Goal: Use online tool/utility: Utilize a website feature to perform a specific function

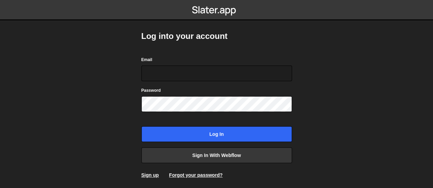
click at [62, 60] on body "Log into your account Email Password Log in Sign in with Webflow Sign up Forgot…" at bounding box center [216, 94] width 433 height 188
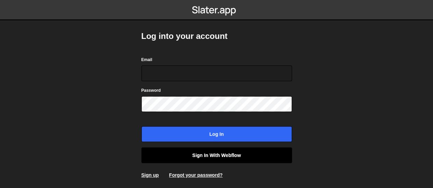
click at [238, 154] on link "Sign in with Webflow" at bounding box center [216, 156] width 151 height 16
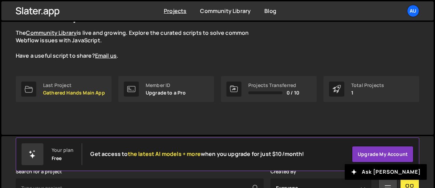
scroll to position [58, 0]
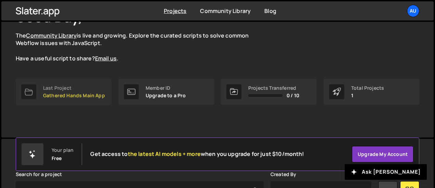
click at [83, 87] on div "Last Project" at bounding box center [74, 88] width 62 height 5
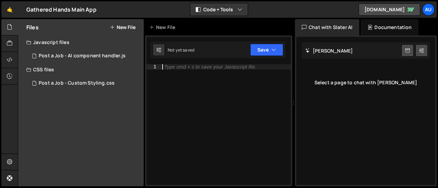
click at [218, 79] on div "Type cmd + s to save your Javascript file." at bounding box center [226, 130] width 130 height 132
click at [75, 52] on div "1 Post a Job - AI component handler.js 0" at bounding box center [84, 56] width 117 height 14
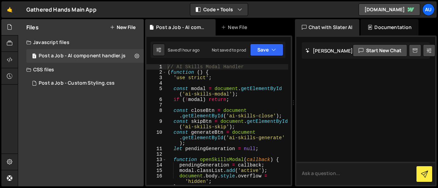
click at [333, 177] on textarea at bounding box center [365, 173] width 139 height 23
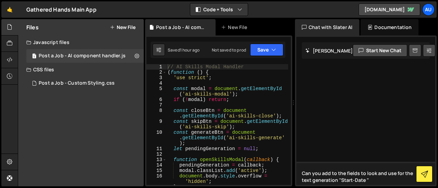
paste textarea "start-date"
type textarea "Can you add to the fields to look and use for the text generation "start-date""
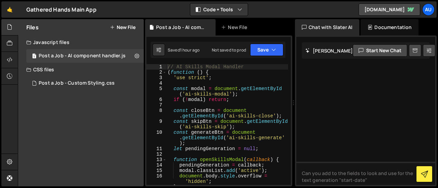
click at [405, 90] on div at bounding box center [365, 111] width 139 height 148
click at [426, 170] on button at bounding box center [424, 174] width 16 height 16
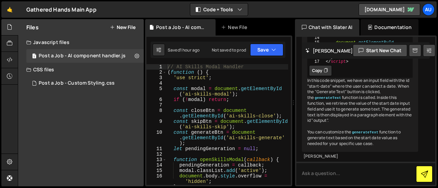
scroll to position [219, 0]
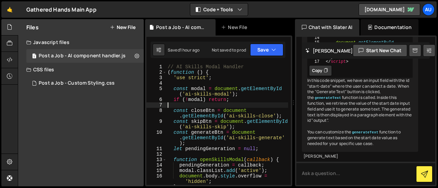
click at [236, 103] on div "// AI Skills Modal Handler ( function ( ) { 'use strict' ; const modal = docume…" at bounding box center [227, 130] width 122 height 132
click at [220, 7] on button "Code + Tools" at bounding box center [218, 9] width 57 height 12
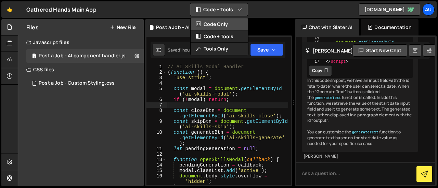
click at [220, 22] on button "Code Only" at bounding box center [219, 24] width 57 height 12
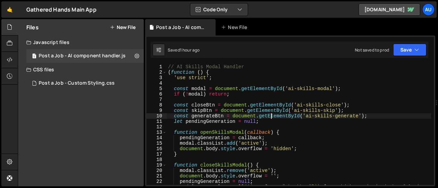
click at [270, 115] on div "// AI Skills Modal Handler ( function ( ) { 'use strict' ; const modal = docume…" at bounding box center [299, 130] width 264 height 132
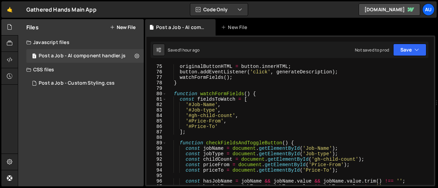
scroll to position [405, 0]
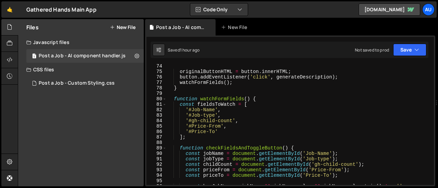
click at [231, 101] on div "originalButtonHTML = button . innerHTML ; button . addEventListener ( 'click' ,…" at bounding box center [299, 130] width 264 height 132
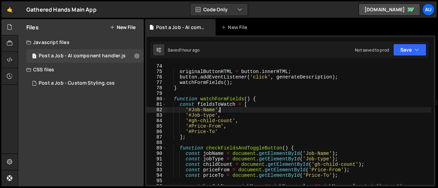
click at [230, 110] on div "originalButtonHTML = button . innerHTML ; button . addEventListener ( 'click' ,…" at bounding box center [299, 130] width 264 height 132
type textarea "'#Job-Name',"
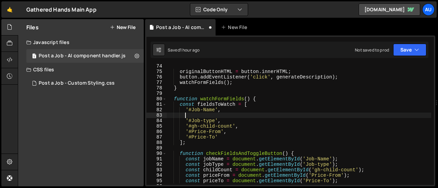
paste textarea "'#Job-Name',"
click at [330, 157] on div "originalButtonHTML = button . innerHTML ; button . addEventListener ( 'click' ,…" at bounding box center [299, 130] width 264 height 132
type textarea "const jobName = document.getElementById('Job-Name');"
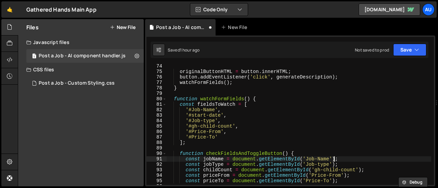
scroll to position [0, 1]
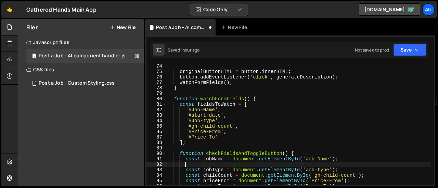
paste textarea "const jobName = document.getElementById('Job-Name');"
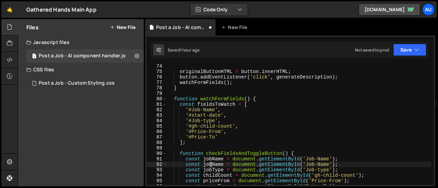
click at [210, 165] on div "originalButtonHTML = button . innerHTML ; button . addEventListener ( 'click' ,…" at bounding box center [299, 130] width 264 height 132
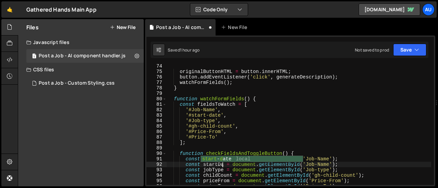
scroll to position [0, 4]
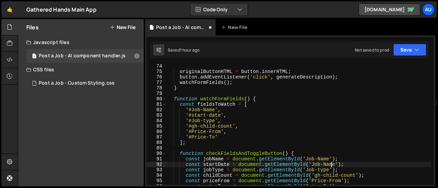
click at [331, 166] on div "originalButtonHTML = button . innerHTML ; button . addEventListener ( 'click' ,…" at bounding box center [299, 130] width 264 height 132
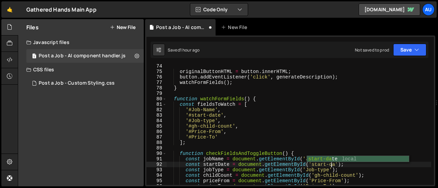
scroll to position [0, 12]
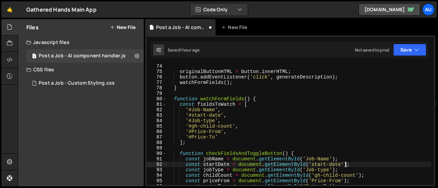
click at [368, 165] on div "originalButtonHTML = button . innerHTML ; button . addEventListener ( 'click' ,…" at bounding box center [299, 130] width 264 height 132
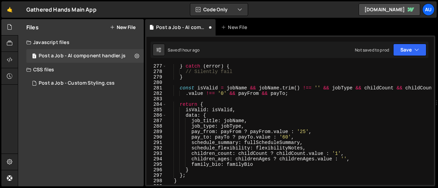
scroll to position [1533, 0]
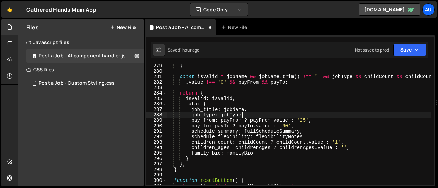
click at [246, 115] on div "} const isValid = jobName && jobName . trim ( ) !== '' && jobType && childCount…" at bounding box center [299, 129] width 264 height 132
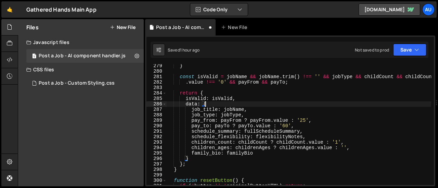
click at [274, 102] on div "} const isValid = jobName && jobName . trim ( ) !== '' && jobType && childCount…" at bounding box center [299, 129] width 264 height 132
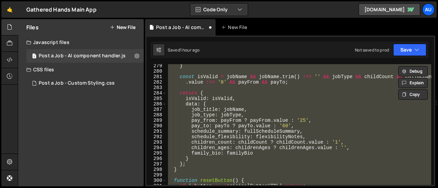
click at [254, 113] on div "} const isValid = jobName && jobName . trim ( ) !== '' && jobType && childCount…" at bounding box center [299, 124] width 264 height 121
type textarea "job_type: jobType,"
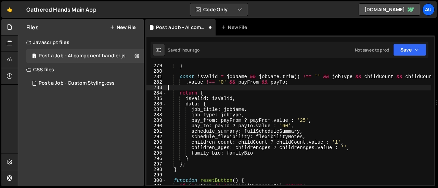
click at [226, 89] on div "} const isValid = jobName && jobName . trim ( ) !== '' && jobType && childCount…" at bounding box center [299, 129] width 264 height 132
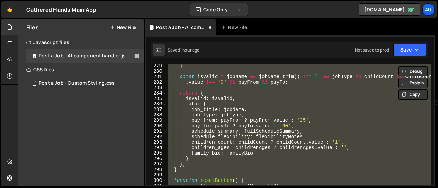
click at [237, 101] on div "} const isValid = jobName && jobName . trim ( ) !== '' && jobType && childCount…" at bounding box center [299, 124] width 264 height 121
paste textarea
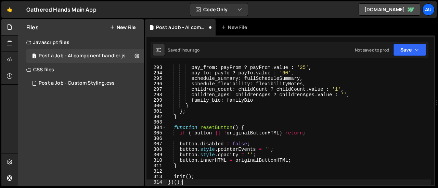
scroll to position [1608, 0]
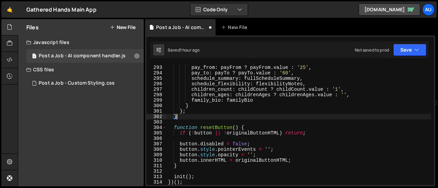
click at [306, 116] on div "start_date : startDate , pay_from : payFrom ? payFrom . value : '25' , pay_to :…" at bounding box center [299, 126] width 264 height 132
type textarea "}"
click at [407, 46] on button "Save" at bounding box center [409, 50] width 33 height 12
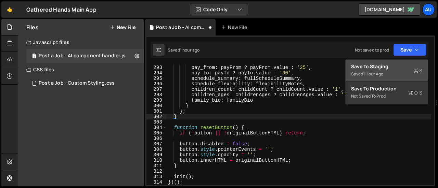
click at [402, 69] on div "Save to Staging S" at bounding box center [386, 66] width 71 height 7
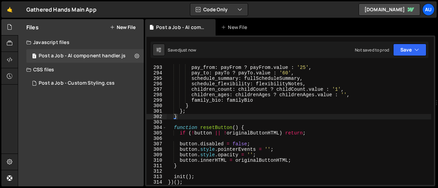
click at [306, 116] on div "start_date : startDate , pay_from : payFrom ? payFrom . value : '25' , pay_to :…" at bounding box center [299, 126] width 264 height 132
